Goal: Information Seeking & Learning: Learn about a topic

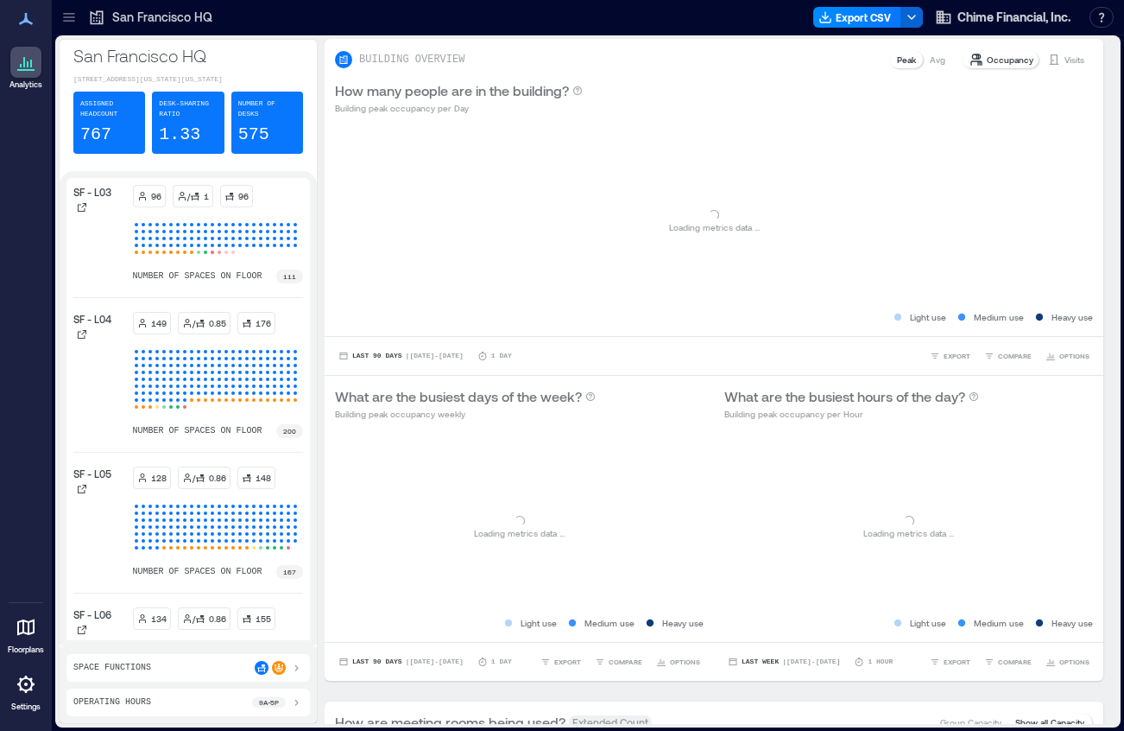
click at [174, 26] on div "San Francisco HQ" at bounding box center [150, 17] width 135 height 28
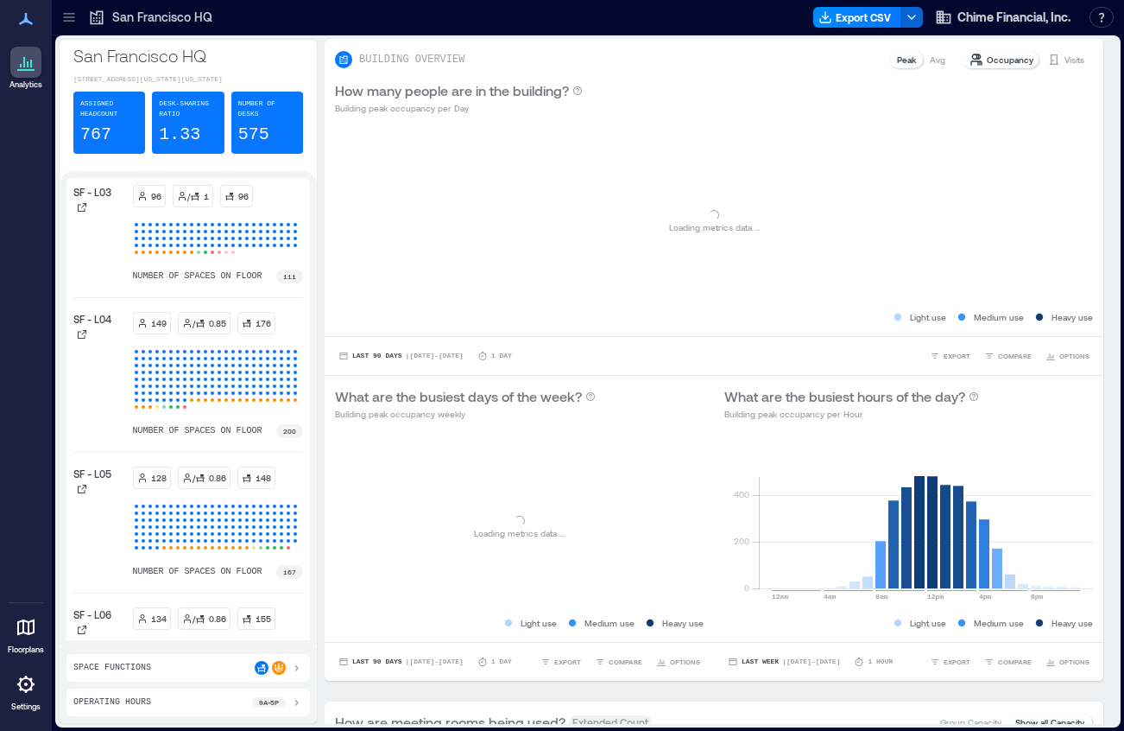
click at [68, 24] on icon at bounding box center [68, 17] width 17 height 17
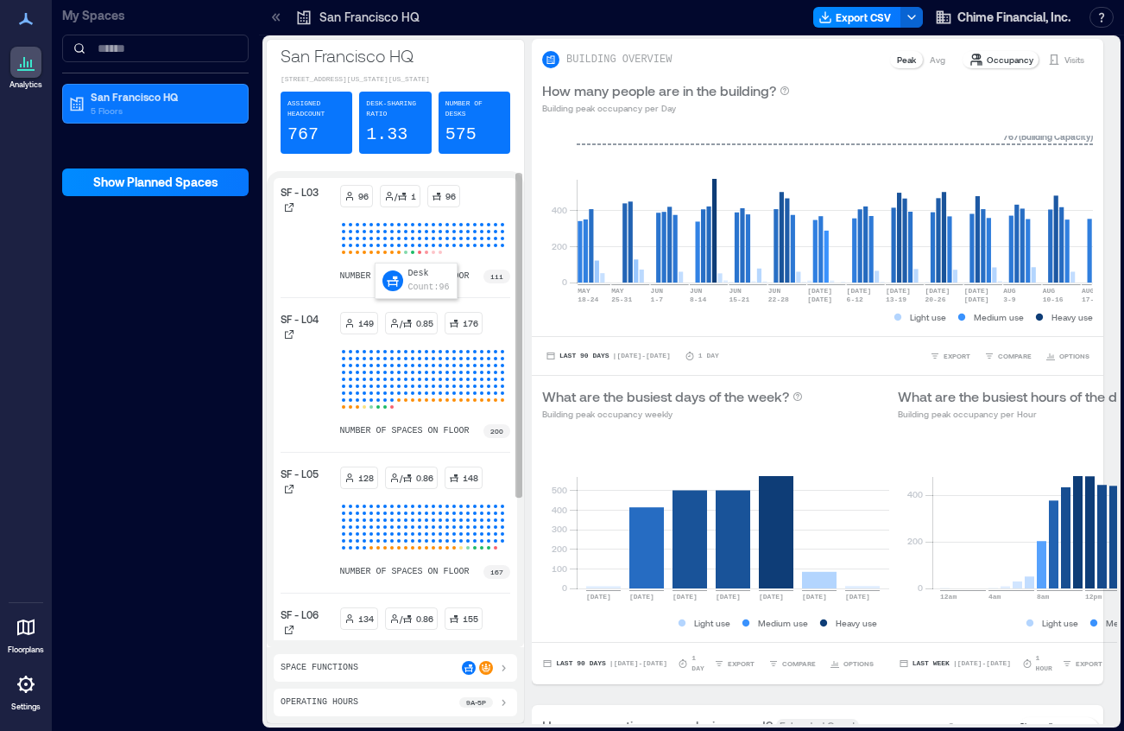
click at [377, 240] on span at bounding box center [378, 238] width 3 height 3
click at [462, 283] on p "number of spaces on floor" at bounding box center [405, 276] width 130 height 14
click at [291, 212] on icon at bounding box center [289, 207] width 10 height 10
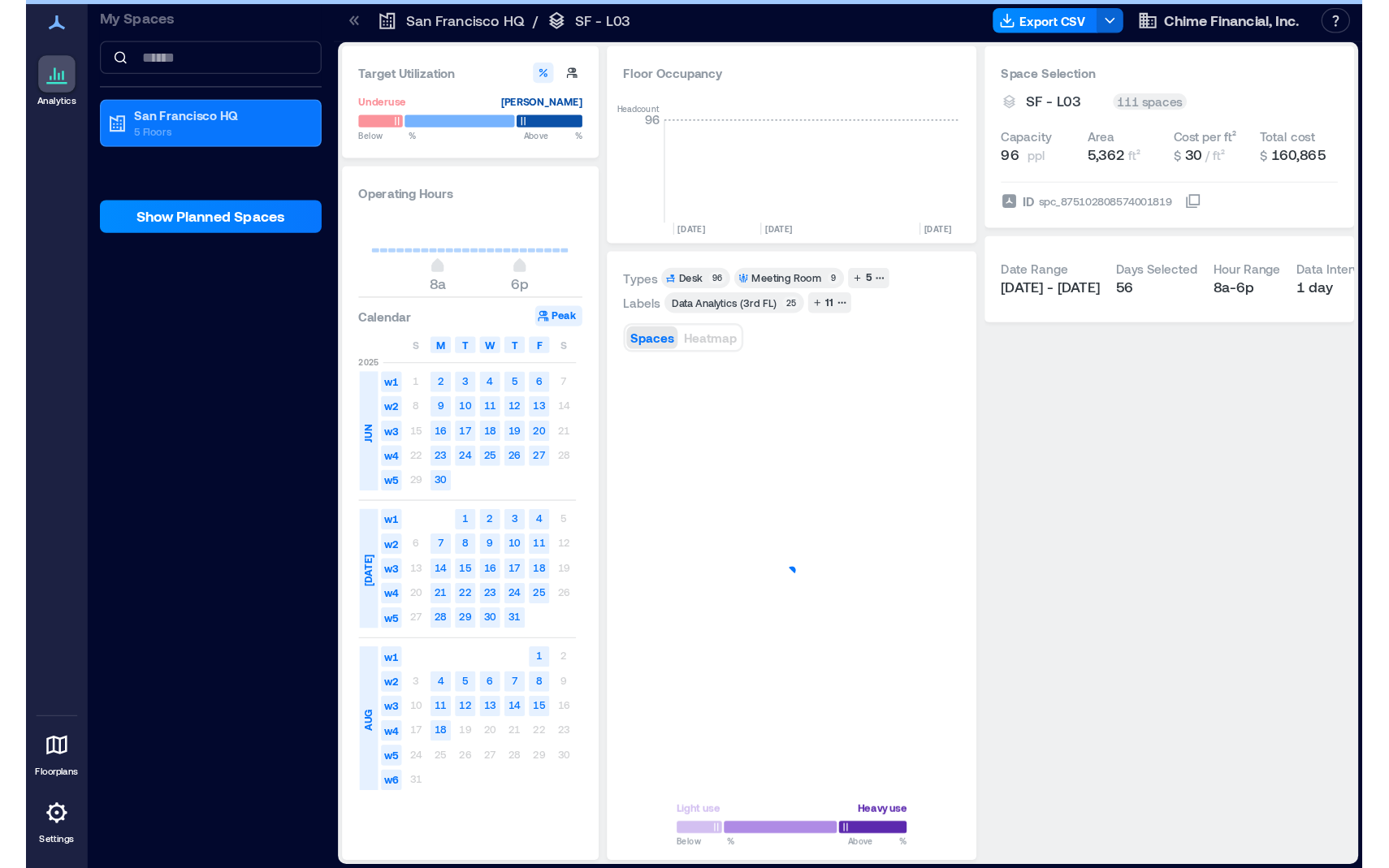
scroll to position [0, 4321]
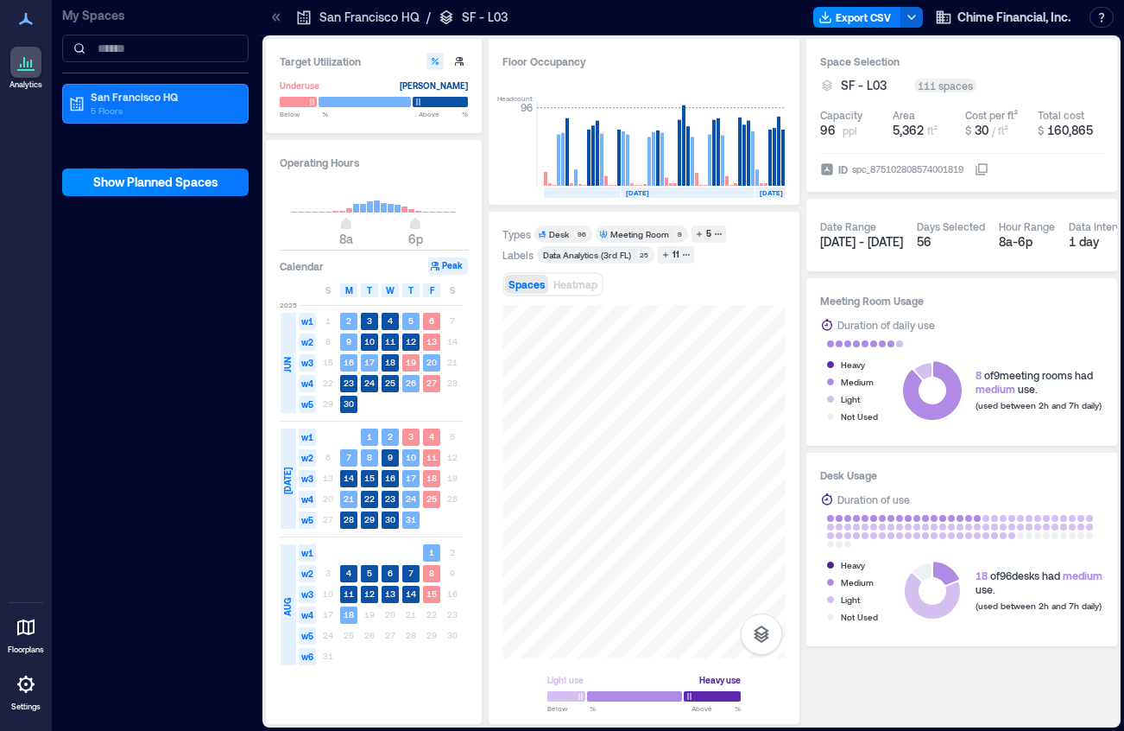
click at [467, 469] on div "Target Utilization Underuse [PERSON_NAME] Below ** % Above ** % Operating Hours…" at bounding box center [692, 381] width 852 height 685
drag, startPoint x: 497, startPoint y: 470, endPoint x: 417, endPoint y: 406, distance: 102.0
click at [419, 409] on div "Target Utilization Underuse [PERSON_NAME] Below ** % Above ** % Operating Hours…" at bounding box center [692, 381] width 852 height 685
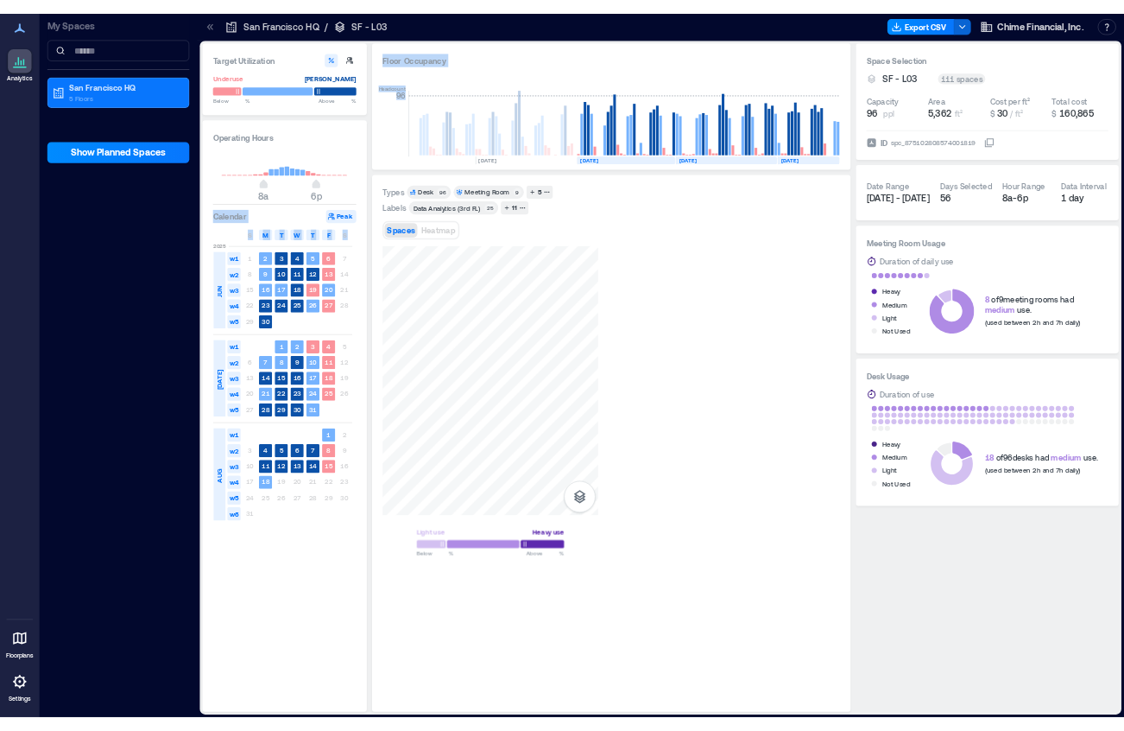
scroll to position [0, 4329]
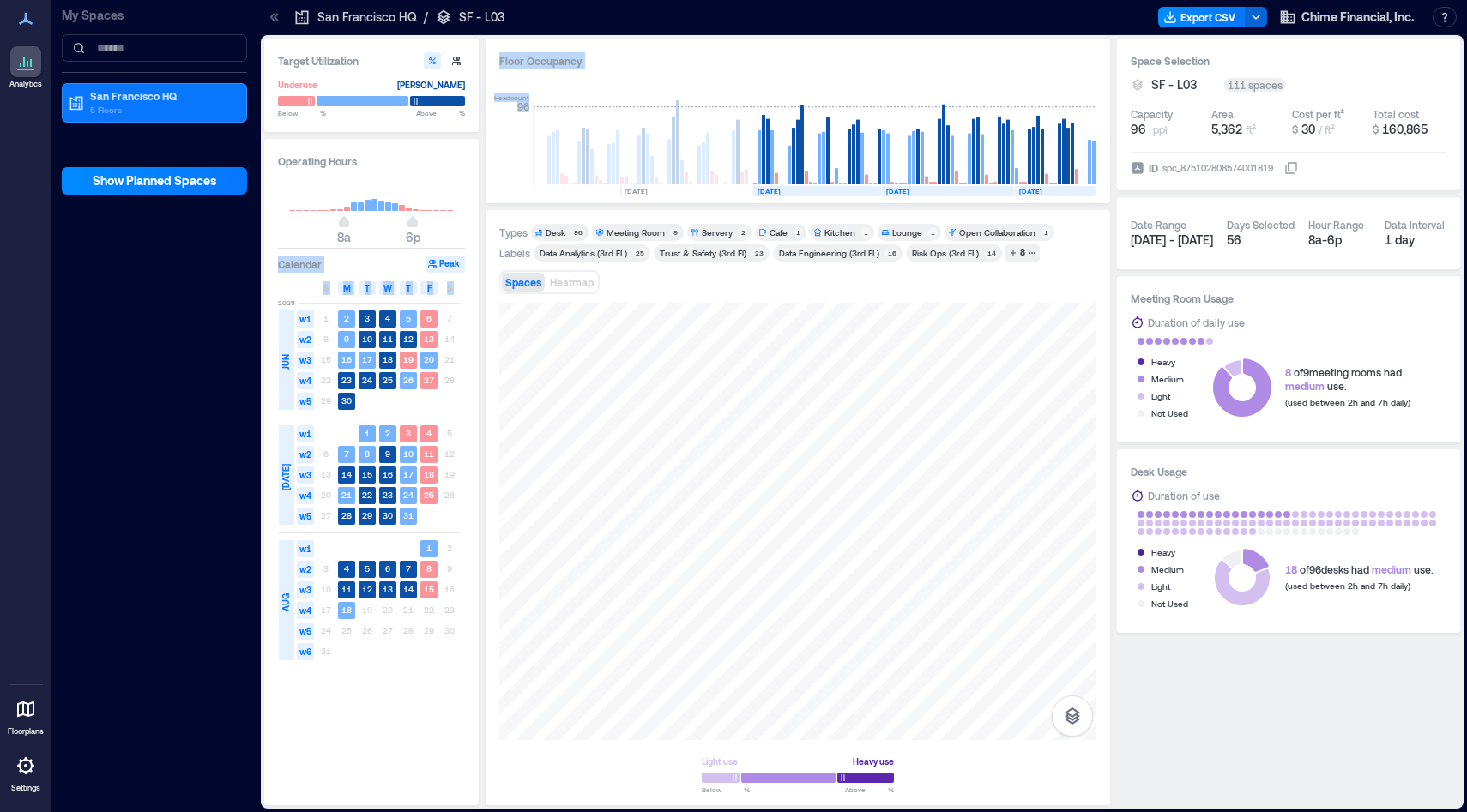
click at [617, 255] on div "Data Analytics (3rd FL)" at bounding box center [583, 253] width 87 height 12
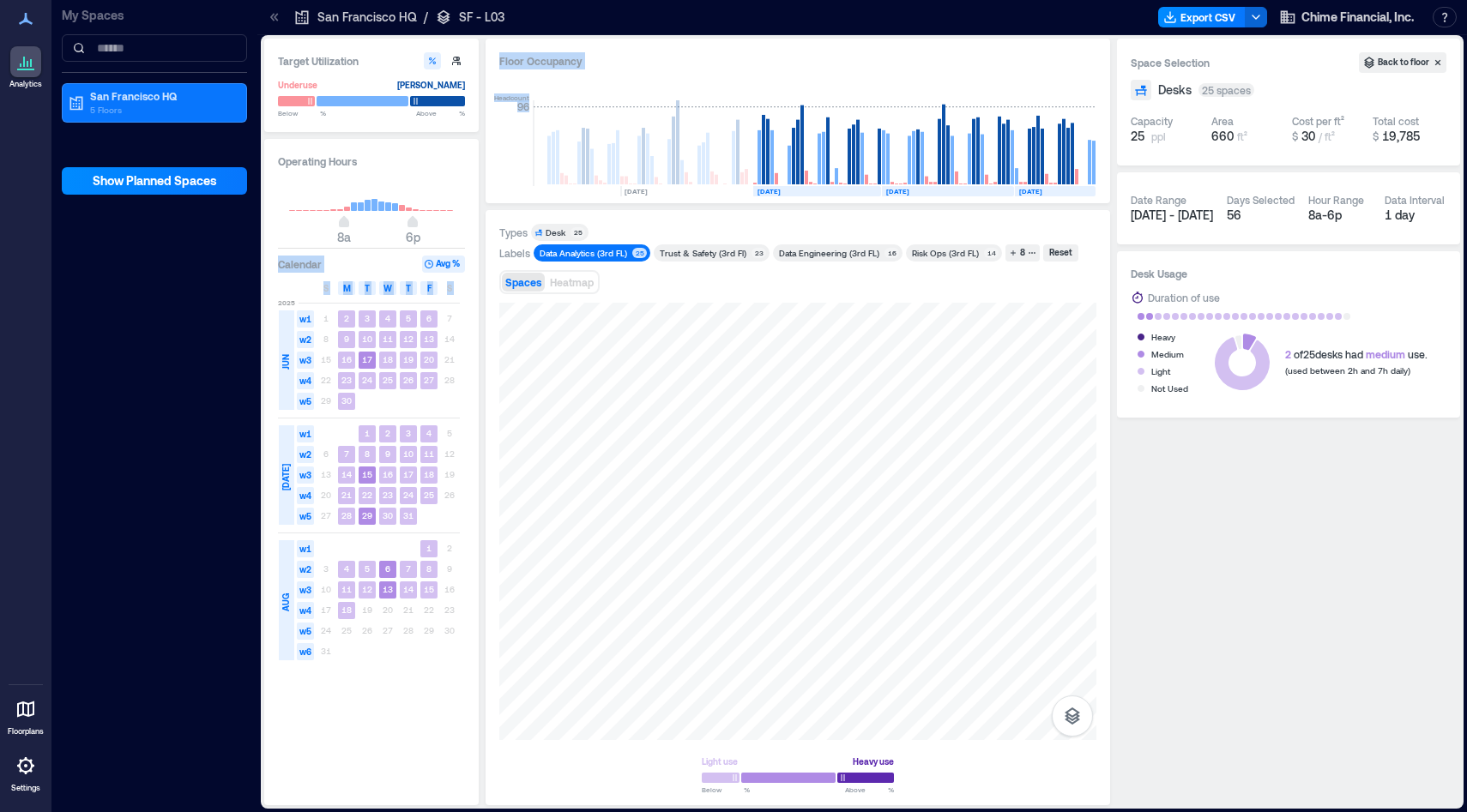
click at [706, 254] on div "Trust & Safety (3rd Fl)" at bounding box center [702, 253] width 86 height 12
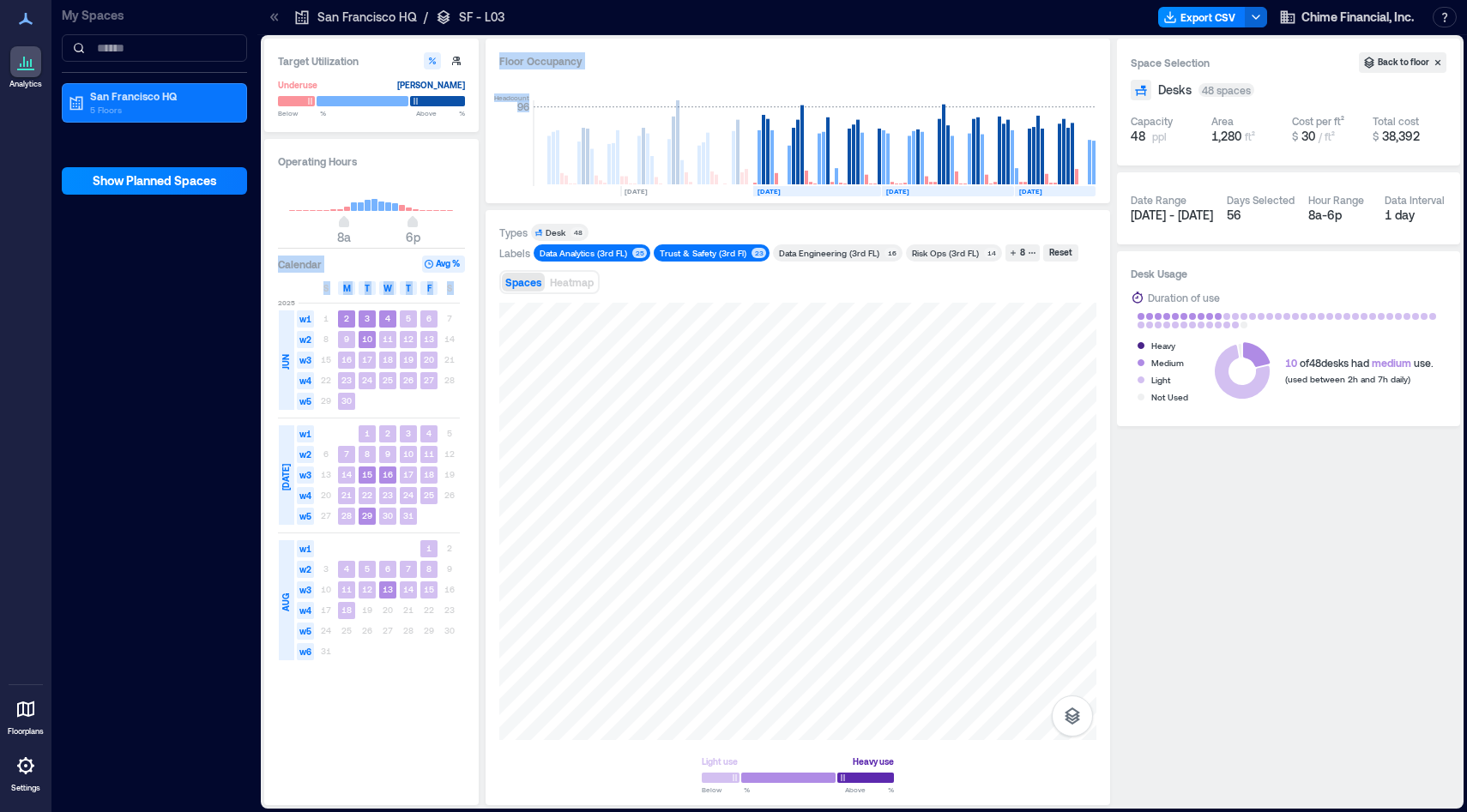
click at [706, 254] on div "Trust & Safety (3rd Fl)" at bounding box center [702, 253] width 86 height 12
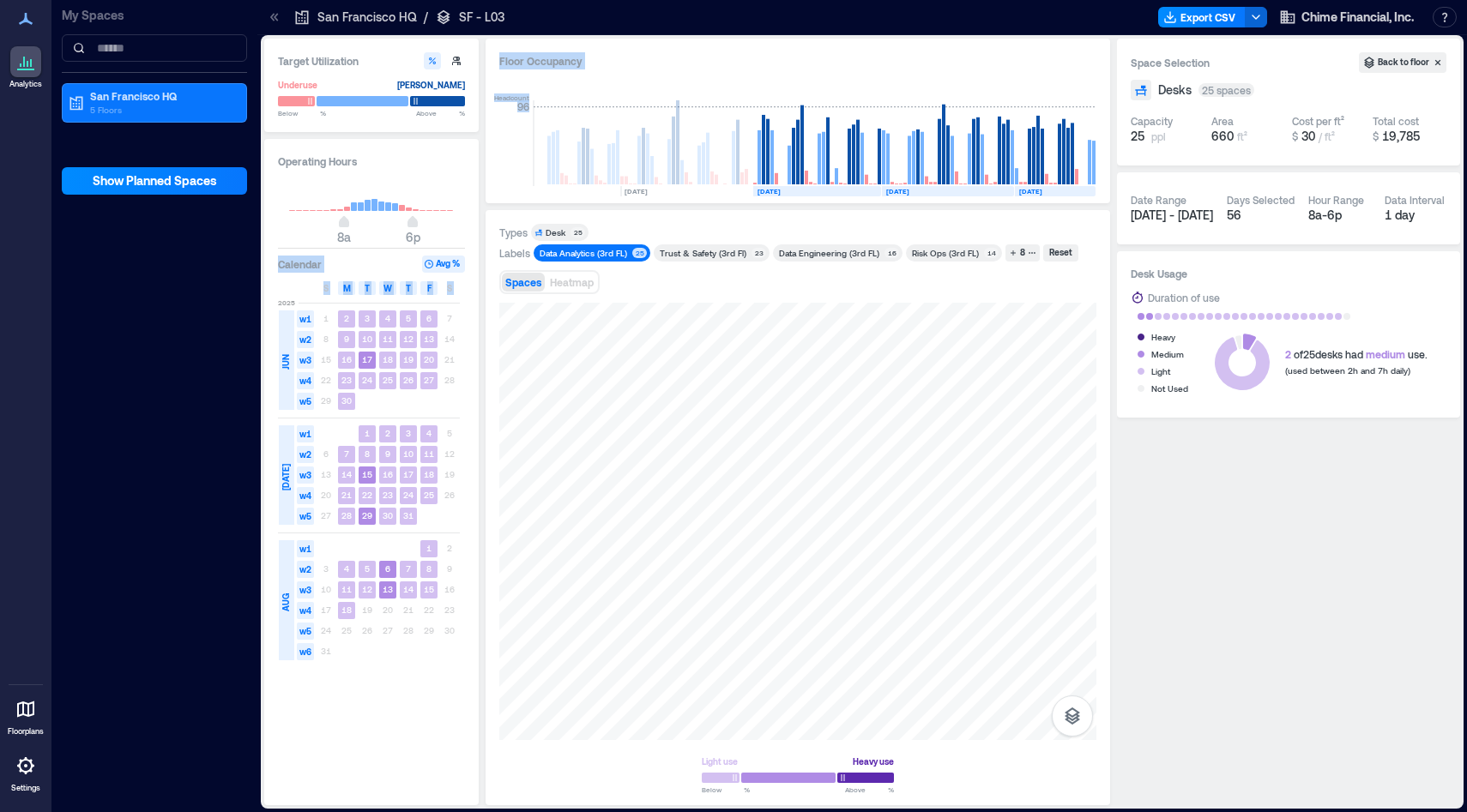
click at [615, 255] on div "Data Analytics (3rd FL)" at bounding box center [583, 253] width 87 height 12
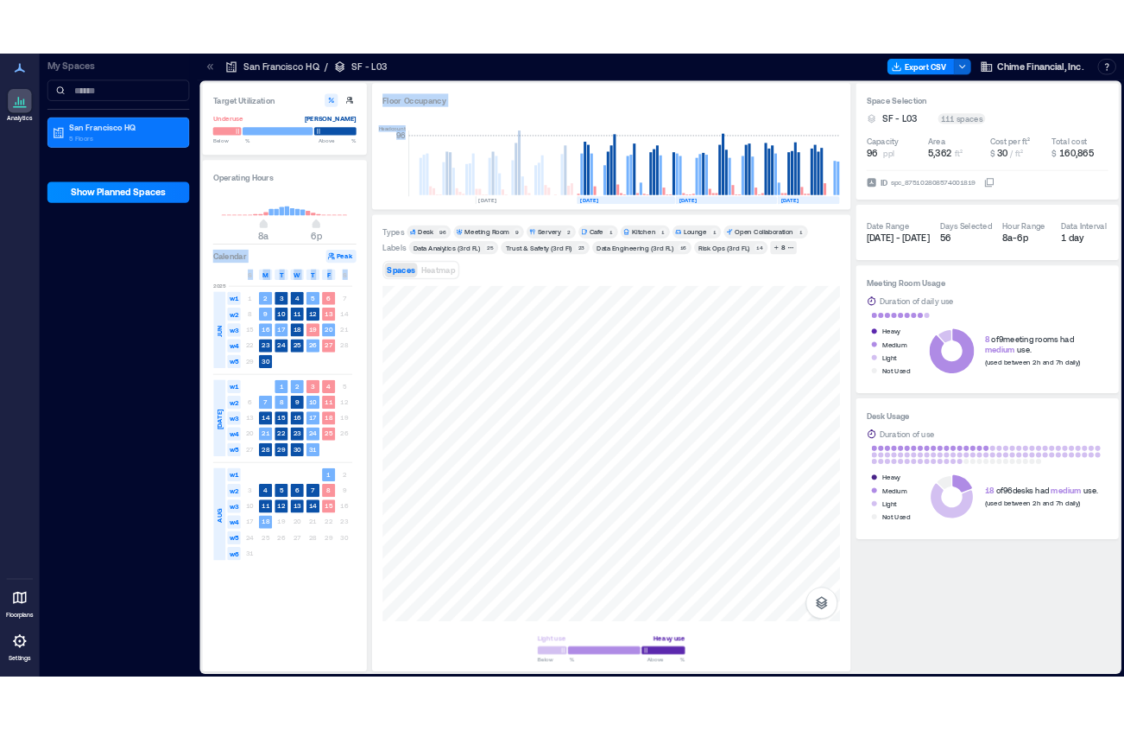
scroll to position [0, 4646]
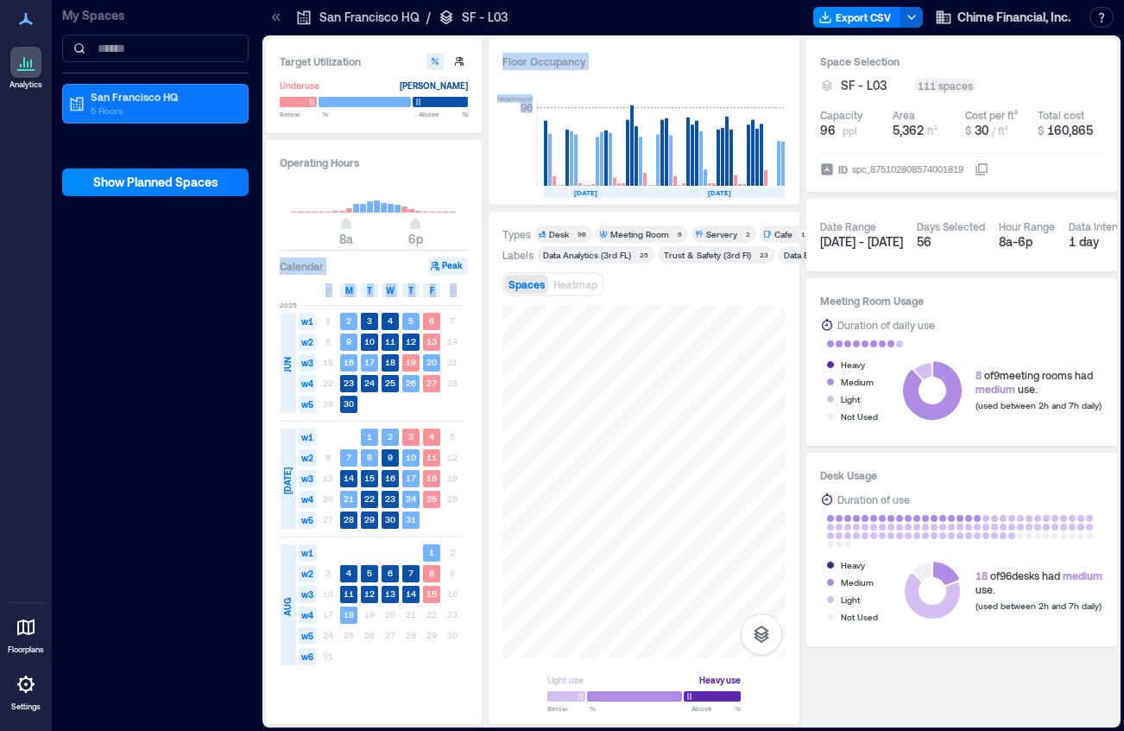
click at [701, 178] on div "Floor Occupancy Headcount 96 [DATE] [DATE] [DATE] [DATE] [DATE] [DATE] [DATE] […" at bounding box center [644, 381] width 311 height 685
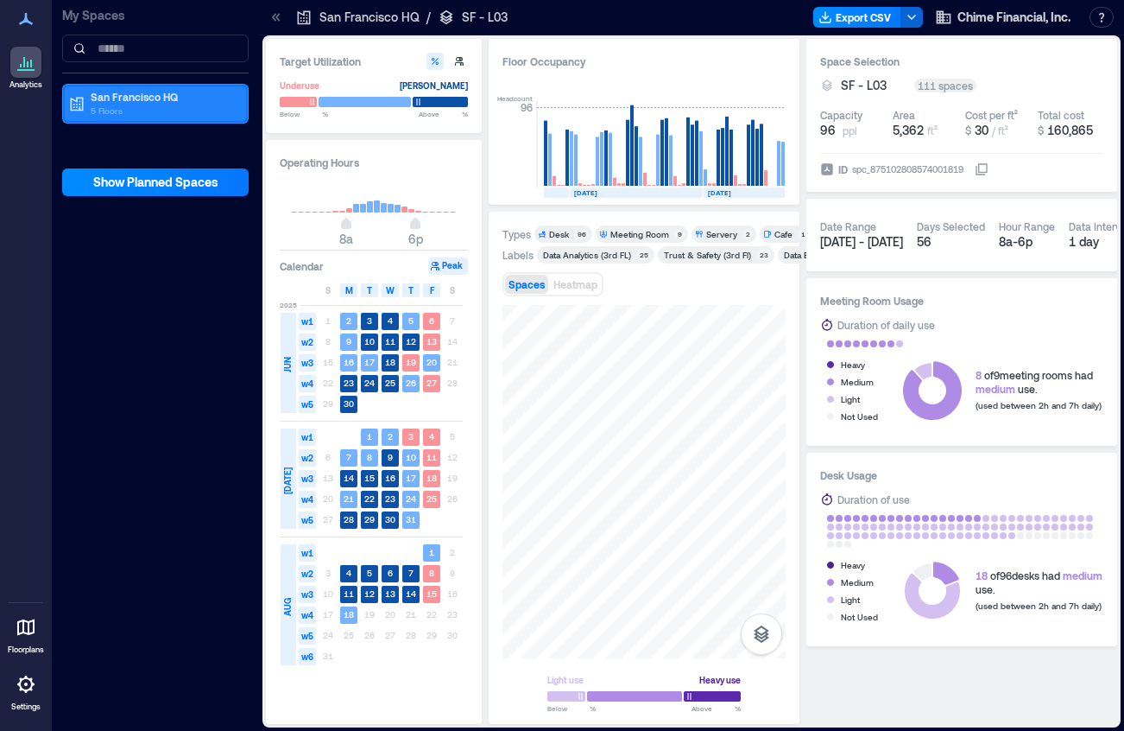
click at [162, 116] on p "5 Floors" at bounding box center [163, 111] width 145 height 14
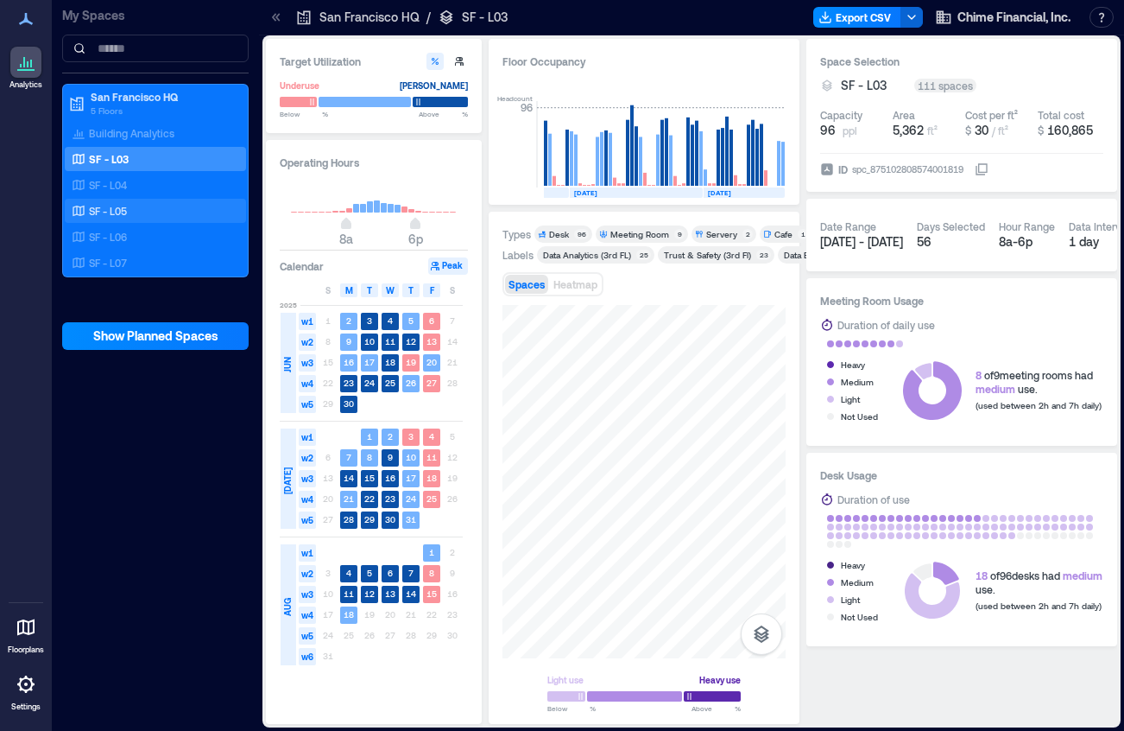
click at [141, 214] on div "SF - L05" at bounding box center [152, 210] width 168 height 17
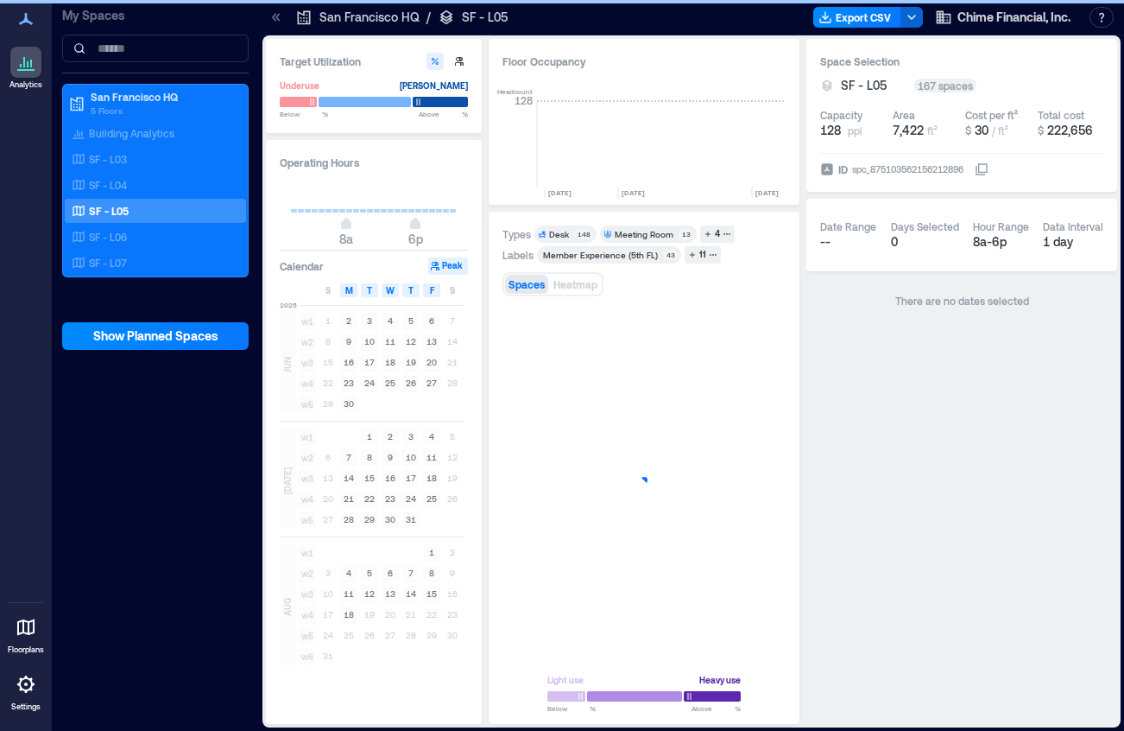
scroll to position [0, 4646]
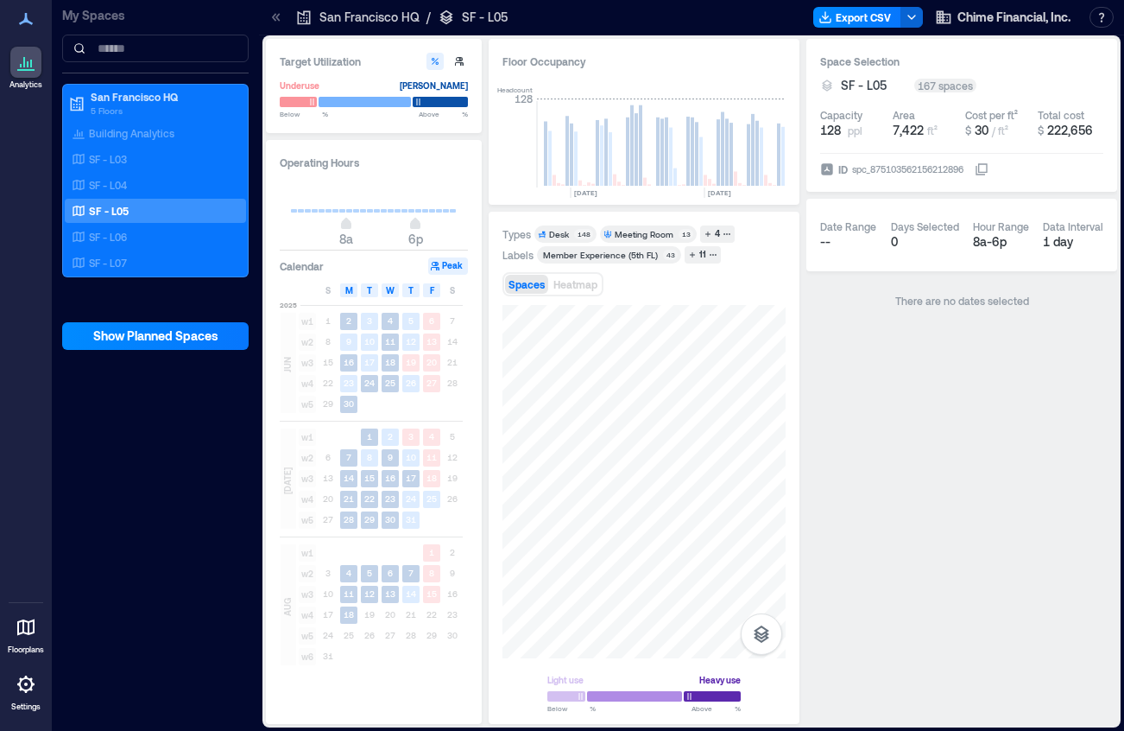
click at [674, 235] on div "Types Desk 148 Meeting Room 13 4 Labels Member Experience (5th [GEOGRAPHIC_DATA…" at bounding box center [644, 467] width 283 height 485
click at [115, 232] on p "SF - L06" at bounding box center [108, 237] width 38 height 14
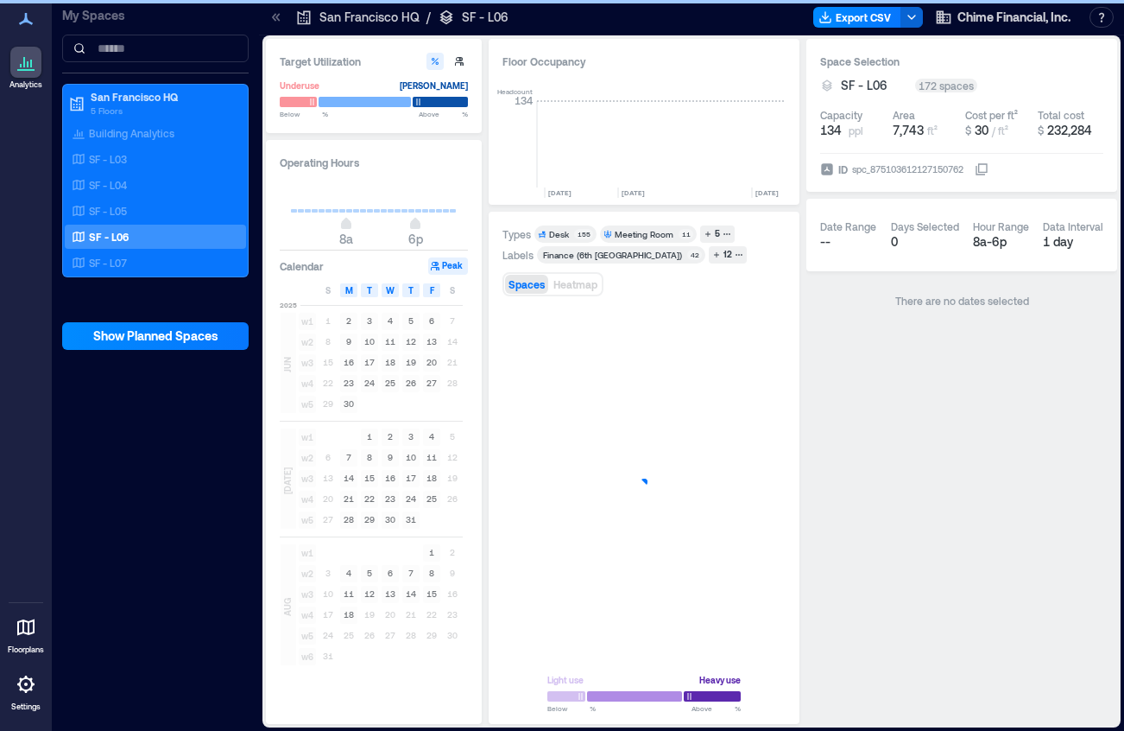
scroll to position [0, 4646]
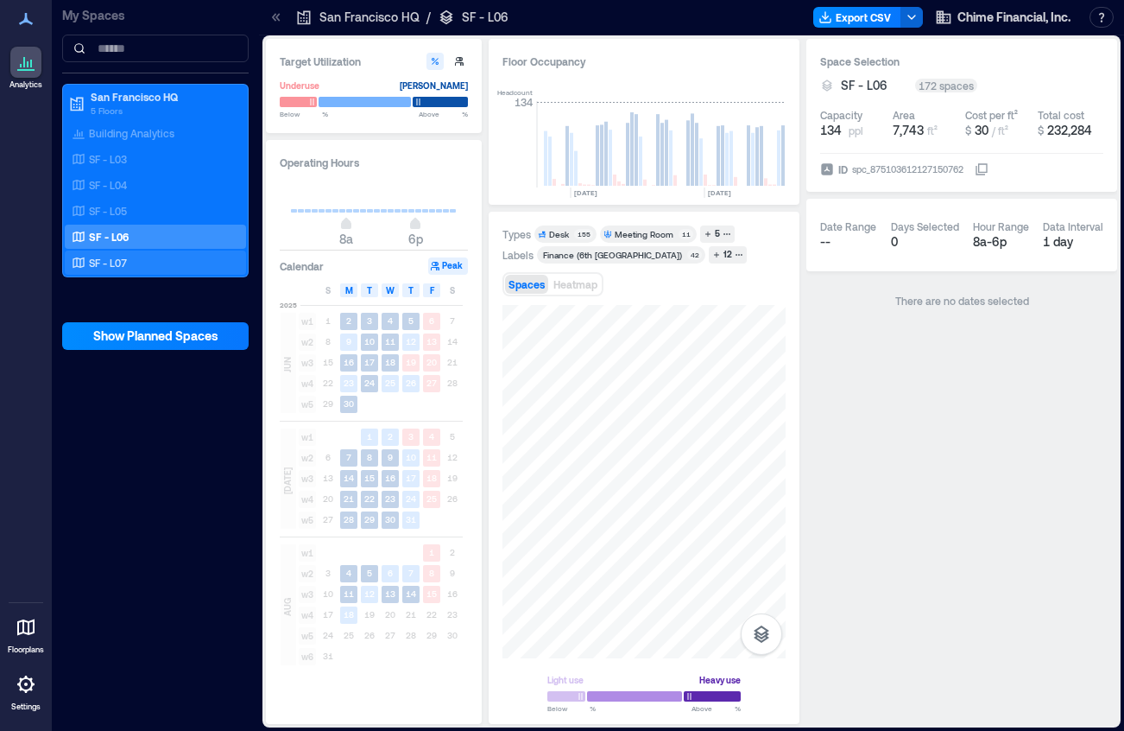
click at [152, 256] on div "SF - L07" at bounding box center [152, 262] width 168 height 17
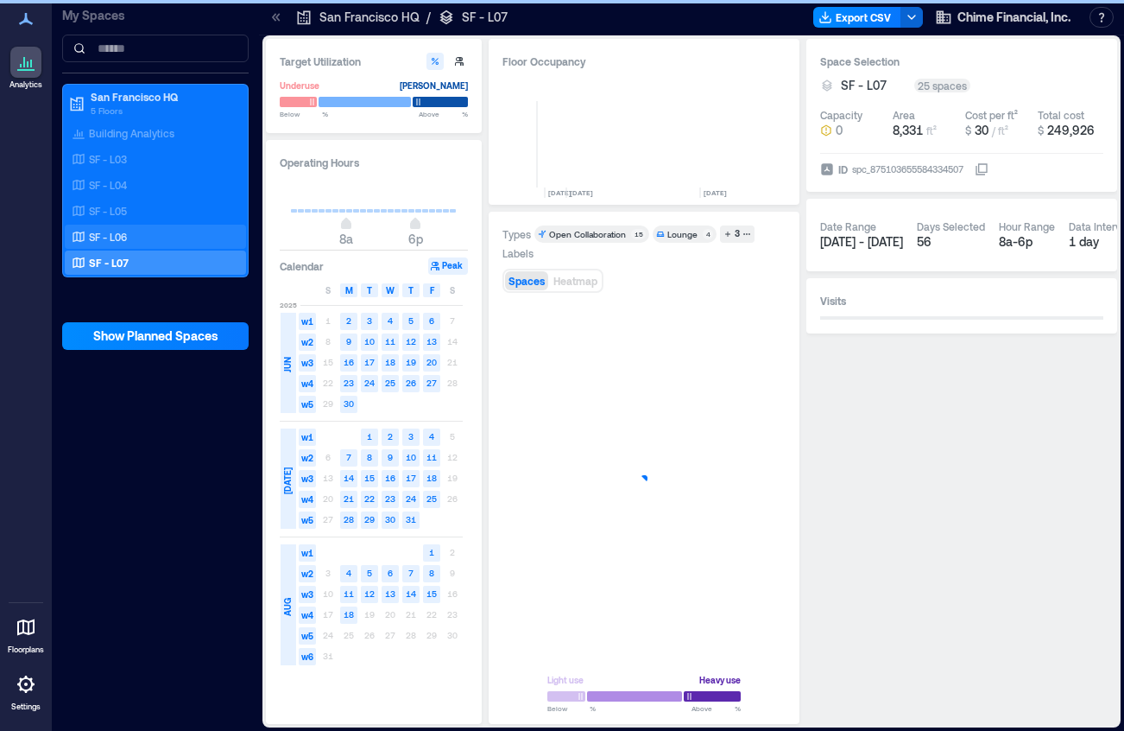
scroll to position [0, 6780]
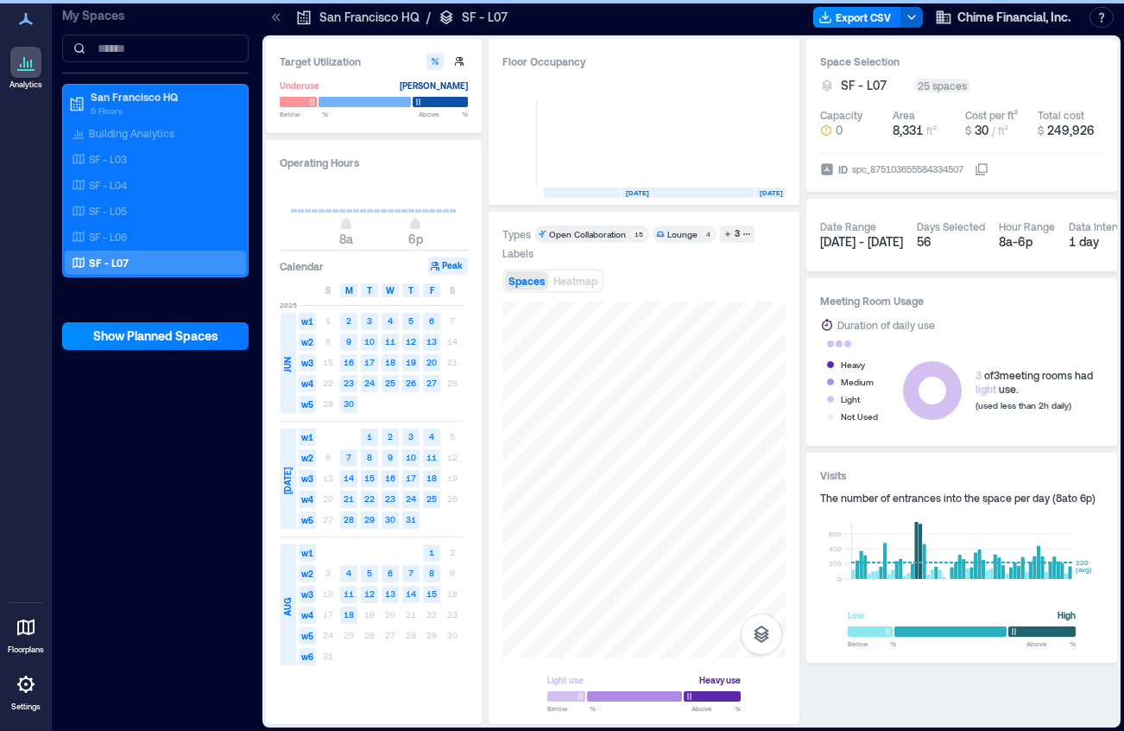
click at [786, 523] on div "Types Open Collaboration 15 Lounge 4 3 Labels Spaces Heatmap Light use Heavy us…" at bounding box center [644, 468] width 311 height 512
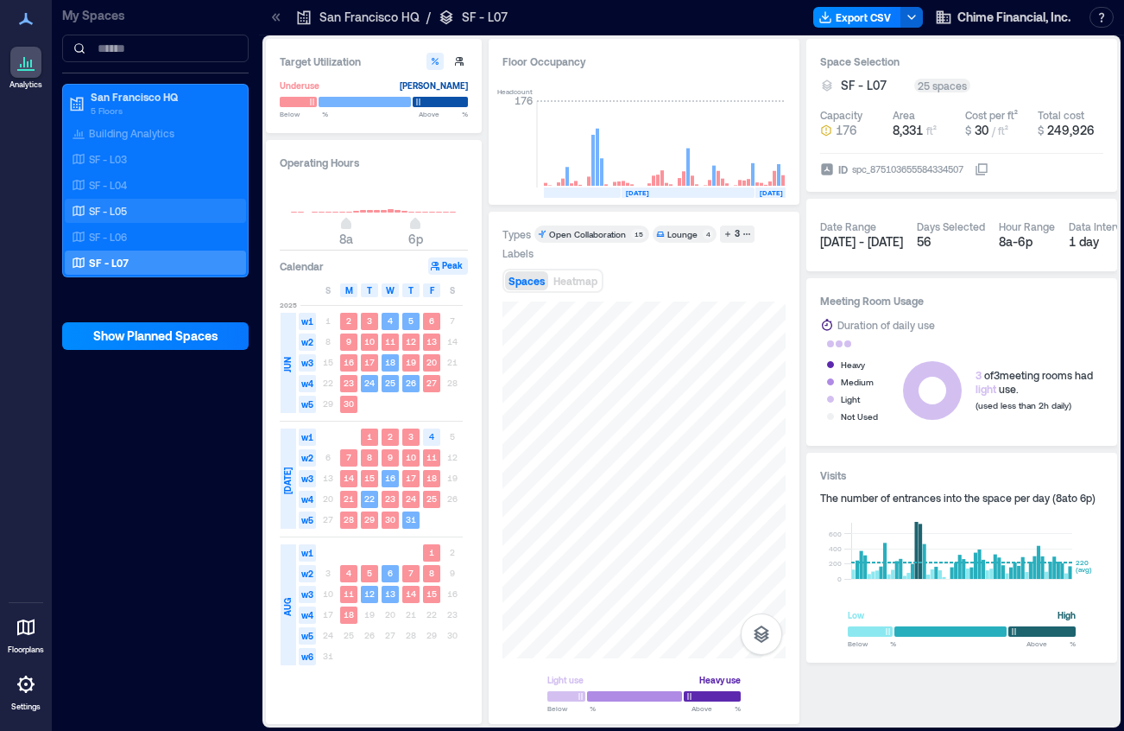
click at [144, 214] on div "SF - L05" at bounding box center [152, 210] width 168 height 17
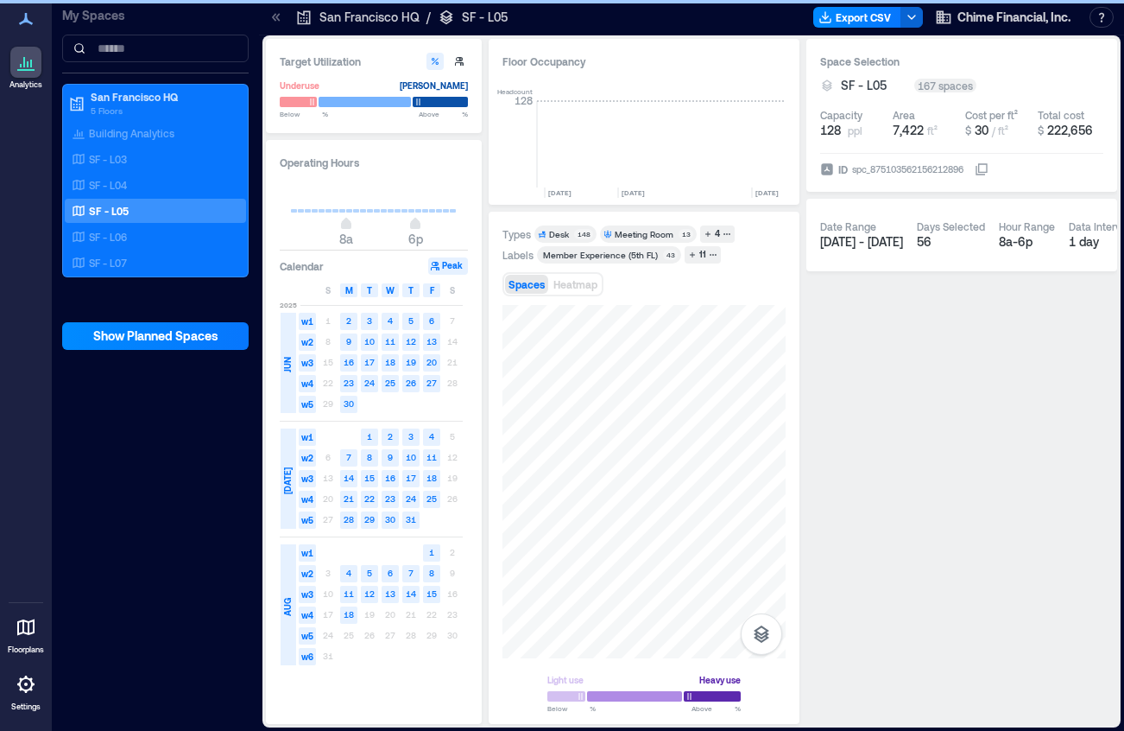
scroll to position [0, 4595]
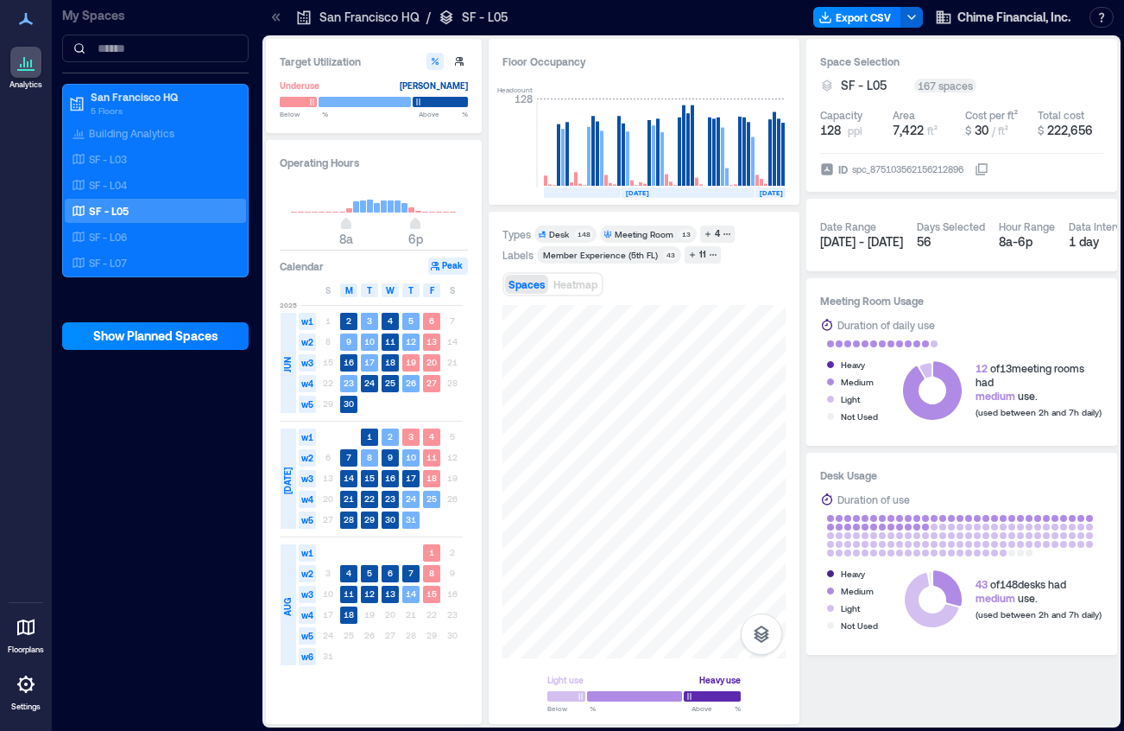
click at [592, 261] on div "Types Desk 148 Meeting Room 13 4 Labels Member Experience (5th [GEOGRAPHIC_DATA…" at bounding box center [644, 467] width 283 height 485
click at [617, 351] on div at bounding box center [644, 481] width 283 height 353
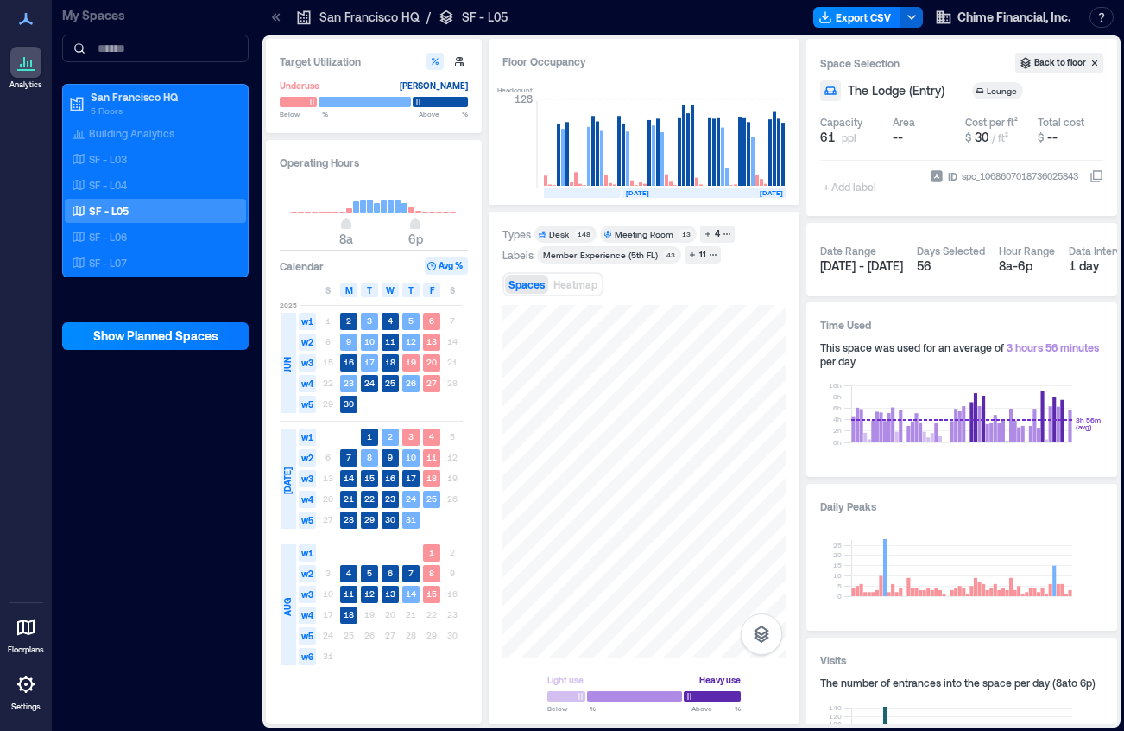
click at [485, 447] on div "Target Utilization Underuse [PERSON_NAME] Below ** % Above ** % Operating Hours…" at bounding box center [692, 381] width 852 height 685
click at [734, 474] on div at bounding box center [644, 481] width 283 height 353
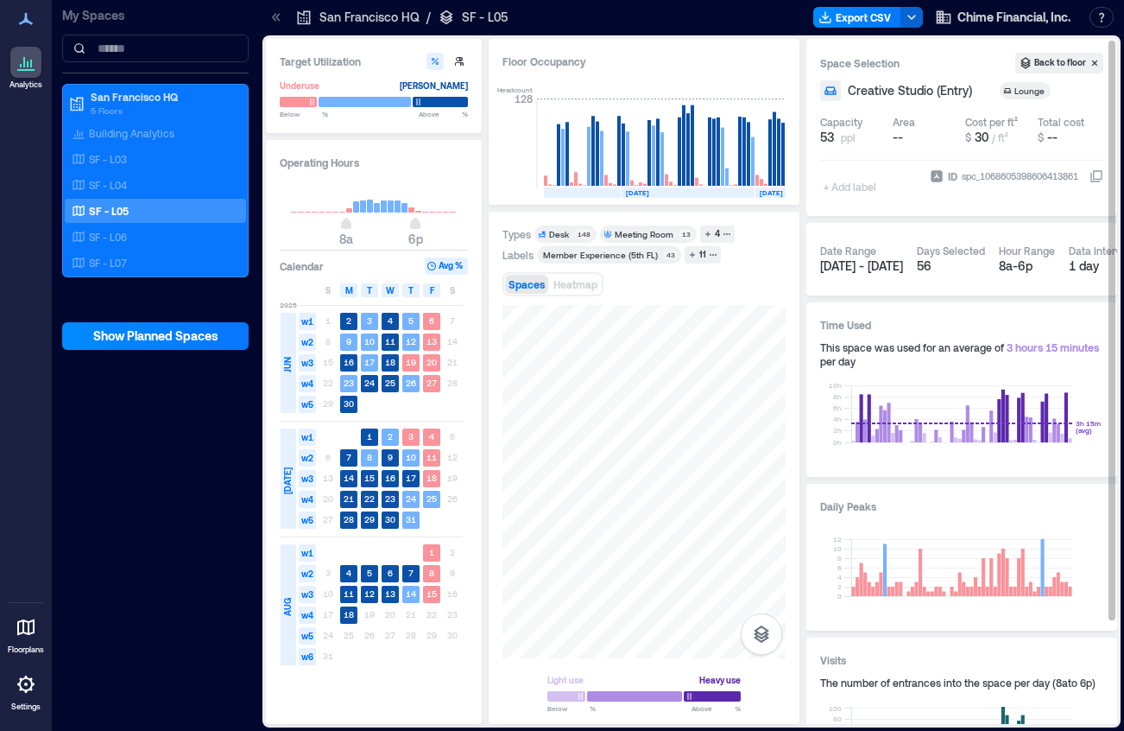
click at [835, 579] on div "Target Utilization Underuse [PERSON_NAME] Below ** % Above ** % Operating Hours…" at bounding box center [692, 381] width 852 height 685
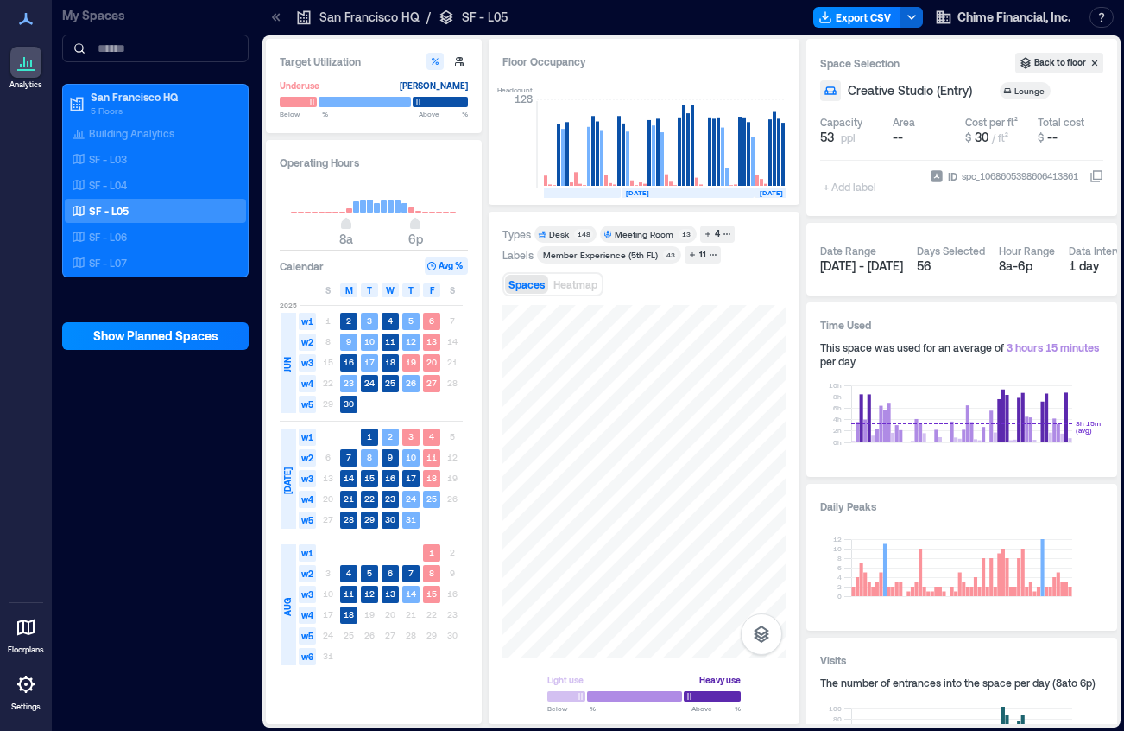
click at [763, 218] on div "Types Desk 148 Meeting Room 13 4 Labels Member Experience (5th [GEOGRAPHIC_DATA…" at bounding box center [644, 468] width 311 height 512
click at [637, 321] on div at bounding box center [644, 481] width 283 height 353
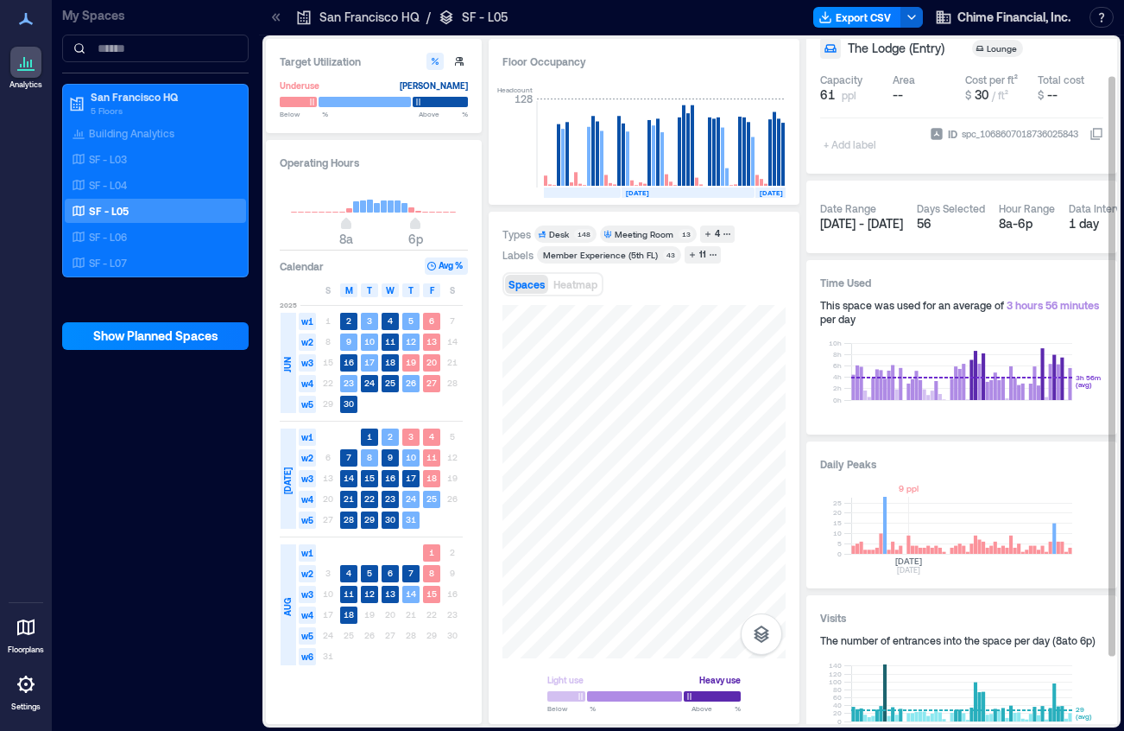
scroll to position [44, 0]
